Goal: Check status

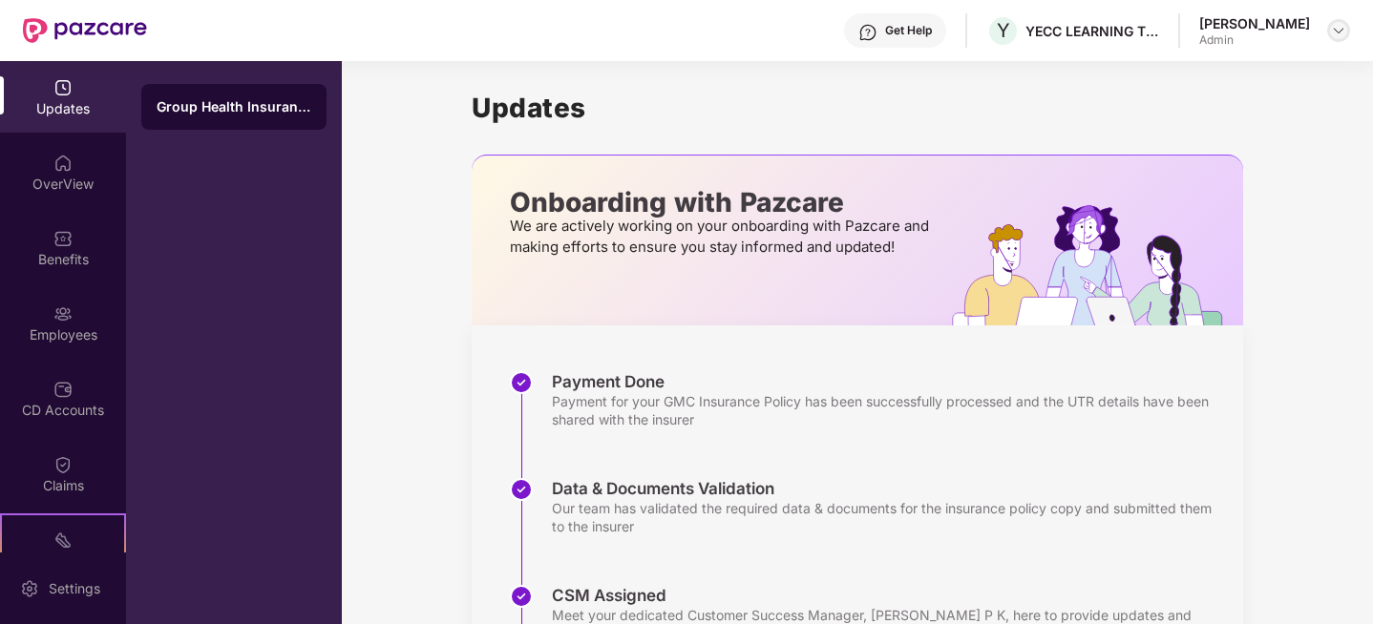
click at [1333, 27] on img at bounding box center [1338, 30] width 15 height 15
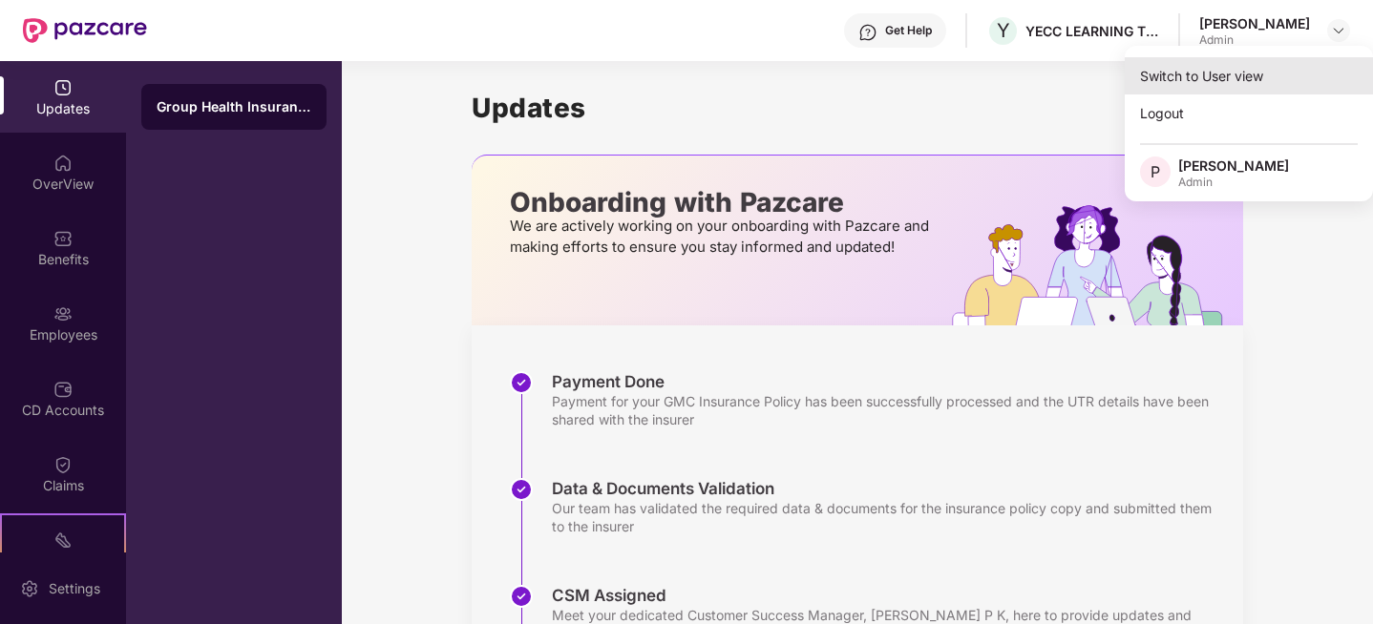
click at [1188, 72] on div "Switch to User view" at bounding box center [1248, 75] width 248 height 37
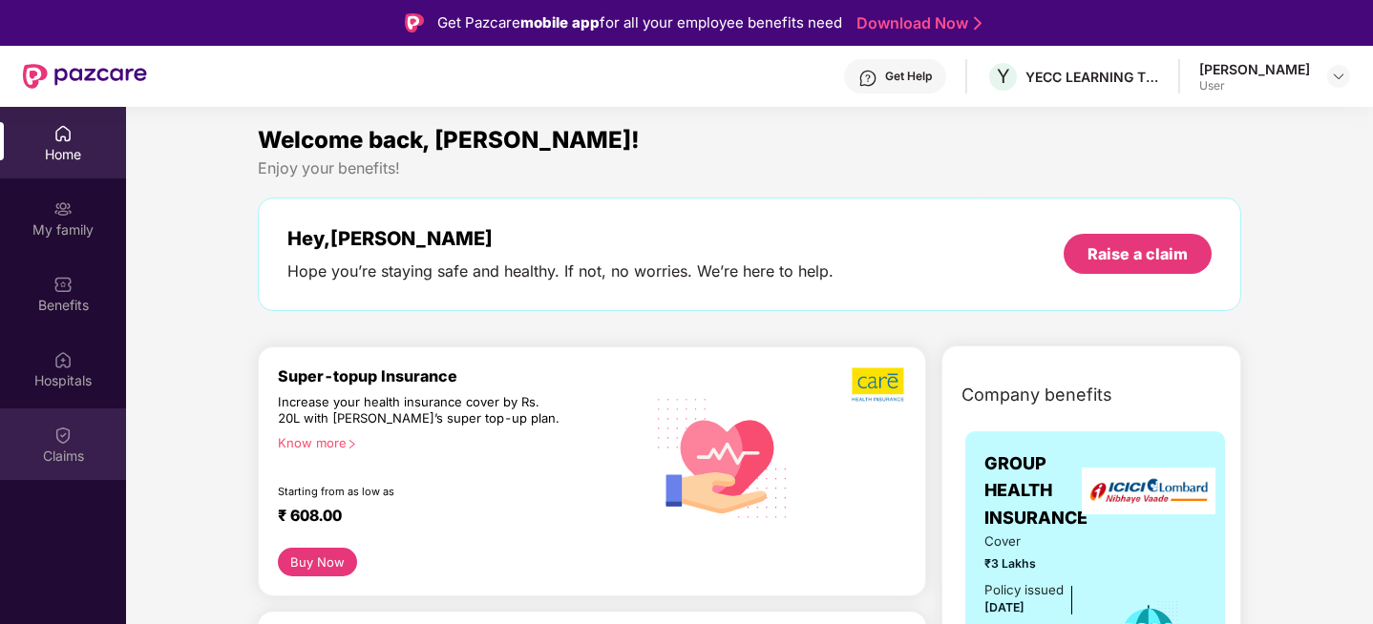
click at [78, 433] on div "Claims" at bounding box center [63, 445] width 126 height 72
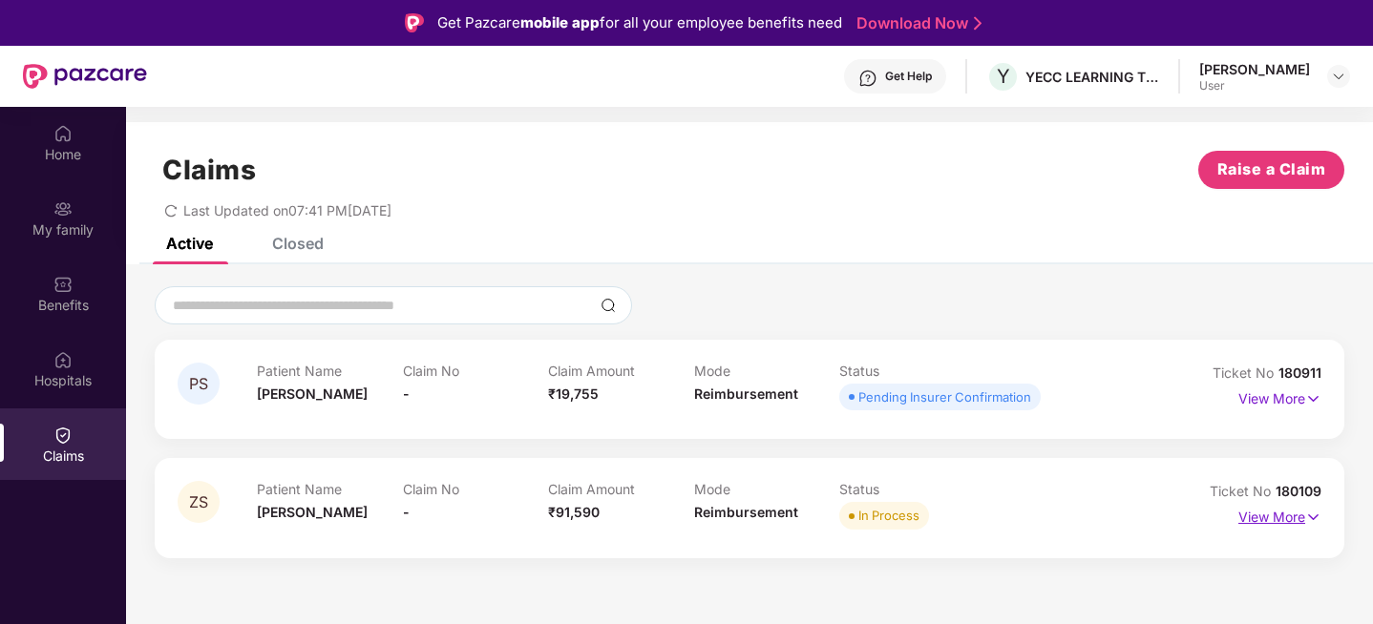
click at [1273, 518] on p "View More" at bounding box center [1279, 515] width 83 height 26
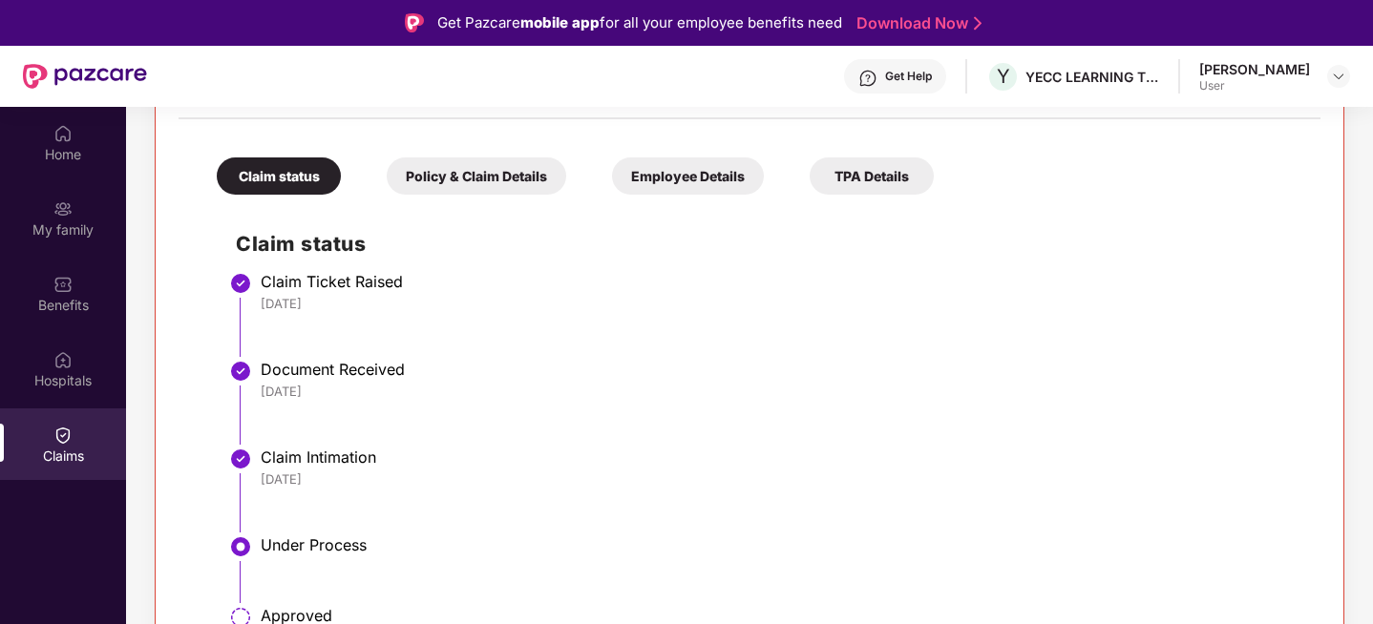
scroll to position [567, 0]
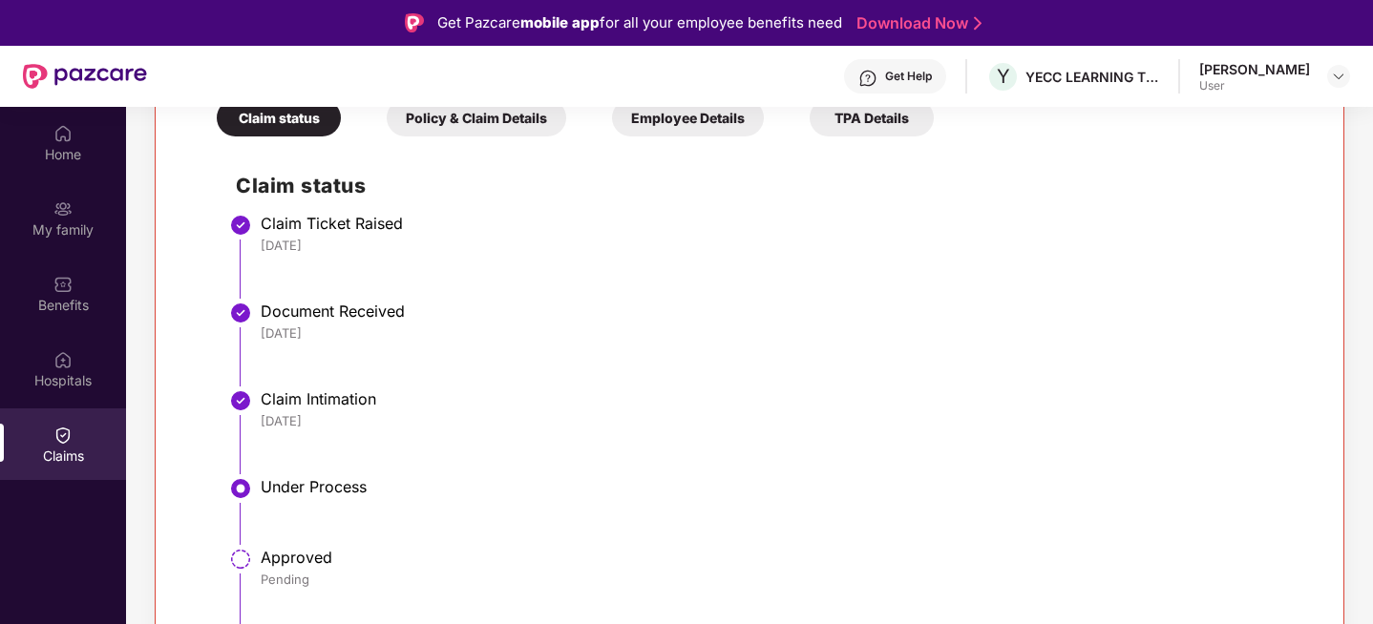
click at [314, 395] on div "Claim Intimation" at bounding box center [781, 398] width 1040 height 19
